Goal: Transaction & Acquisition: Purchase product/service

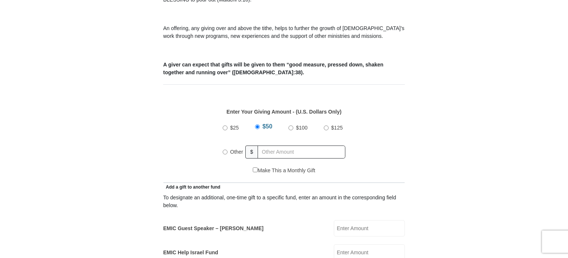
scroll to position [266, 0]
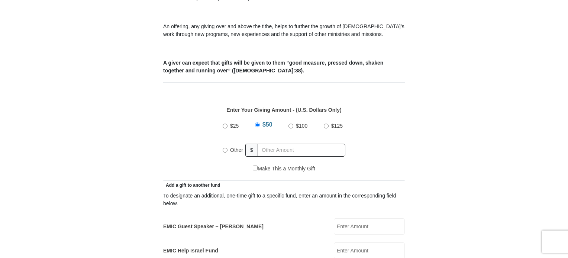
click at [224, 148] on input "Other" at bounding box center [225, 150] width 5 height 5
radio input "true"
type input "325.00"
click at [346, 219] on input "EMIC Guest Speaker – [PERSON_NAME]" at bounding box center [369, 227] width 71 height 16
click at [349, 243] on input "EMIC Help Israel Fund" at bounding box center [369, 251] width 71 height 16
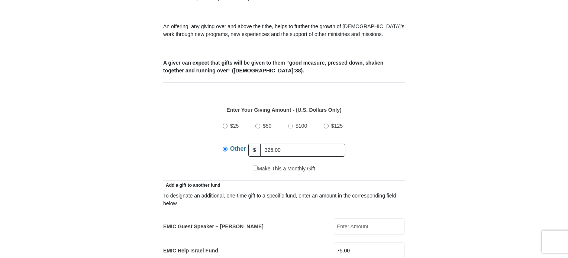
type input "75.00"
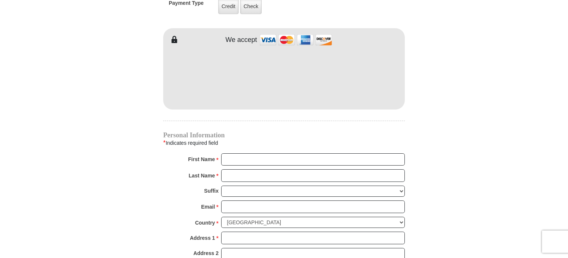
scroll to position [664, 0]
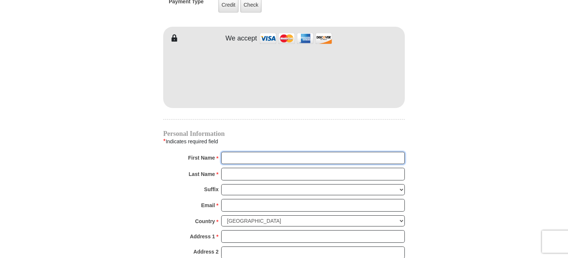
click at [322, 152] on input "First Name *" at bounding box center [313, 158] width 184 height 13
type input "[PERSON_NAME]"
click at [289, 168] on input "Last Name *" at bounding box center [313, 174] width 184 height 13
type input "[PERSON_NAME]"
click at [264, 199] on input "Email *" at bounding box center [313, 205] width 184 height 13
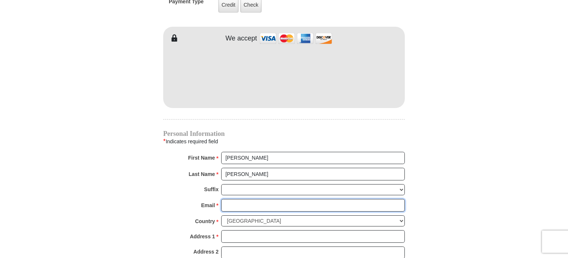
type input "[EMAIL_ADDRESS][DOMAIN_NAME]"
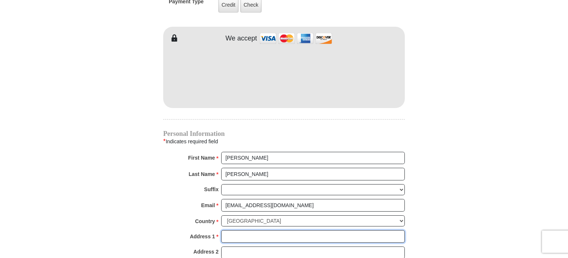
type input "8967 [PERSON_NAME]"
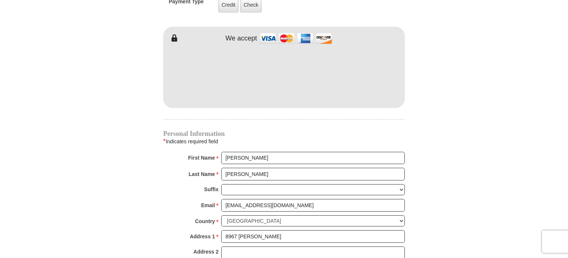
type input "WOODBURY"
select select "MN"
type input "551257603"
type input "6513230396"
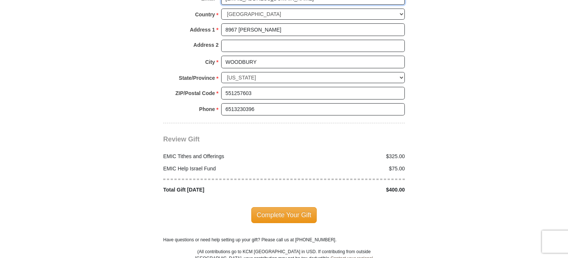
scroll to position [869, 0]
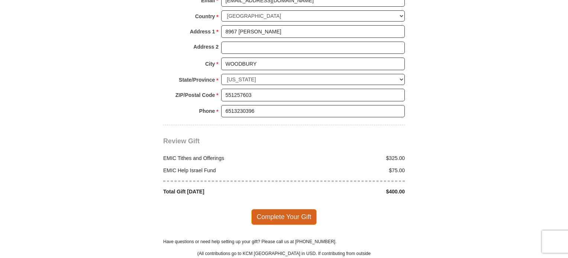
click at [287, 209] on span "Complete Your Gift" at bounding box center [284, 217] width 66 height 16
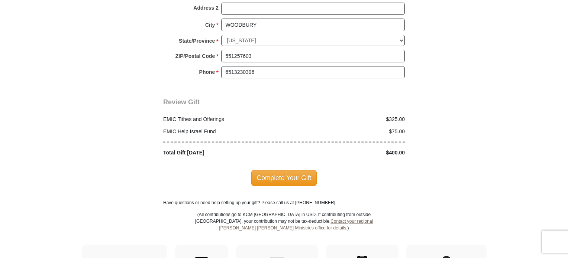
scroll to position [959, 0]
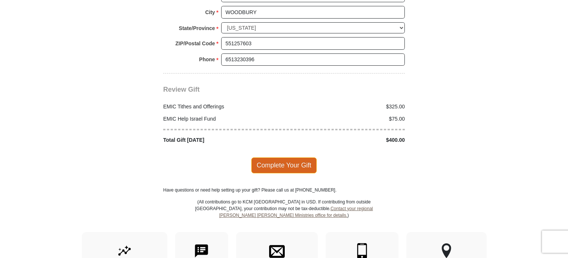
click at [306, 158] on span "Complete Your Gift" at bounding box center [284, 166] width 66 height 16
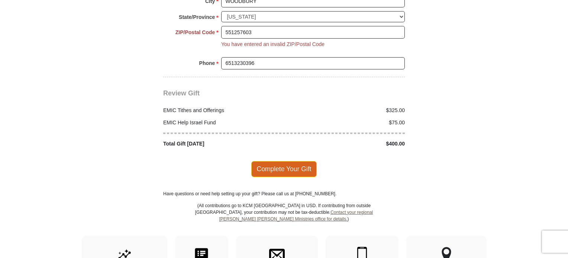
scroll to position [940, 0]
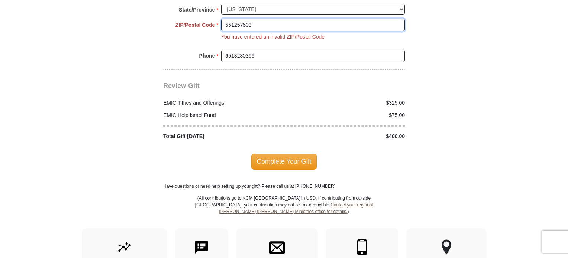
click at [262, 19] on input "551257603" at bounding box center [313, 25] width 184 height 13
type input "55125"
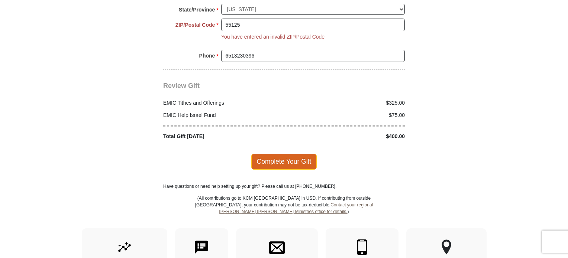
click at [272, 154] on span "Complete Your Gift" at bounding box center [284, 162] width 66 height 16
